Goal: Information Seeking & Learning: Learn about a topic

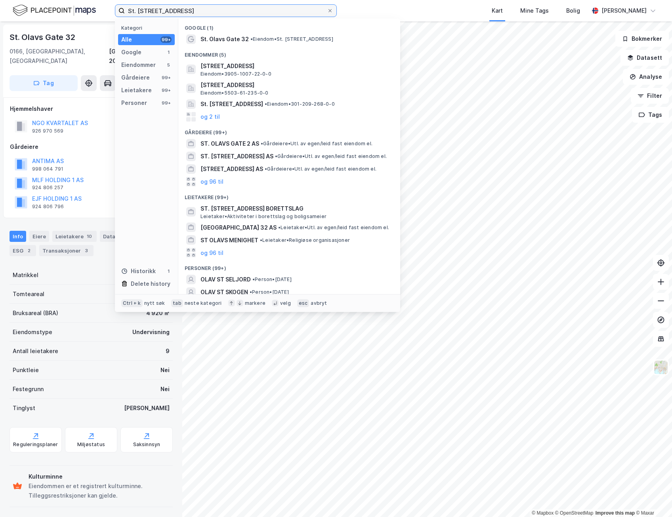
drag, startPoint x: 190, startPoint y: 11, endPoint x: 95, endPoint y: 2, distance: 95.9
click at [95, 2] on div "St. [STREET_ADDRESS] Kategori Alle 99+ Google 1 Eiendommer 5 Gårdeiere 99+ Leie…" at bounding box center [336, 10] width 672 height 21
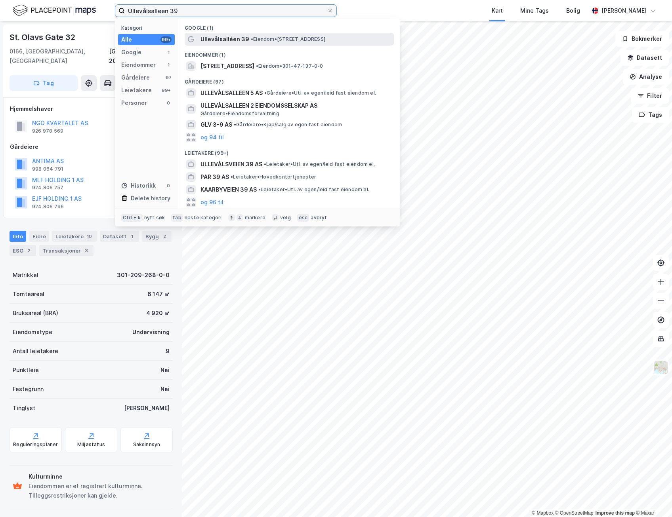
type input "Ullevålsalleen 39"
click at [242, 41] on span "Ullevålsalléen 39" at bounding box center [224, 39] width 49 height 10
